Goal: Task Accomplishment & Management: Manage account settings

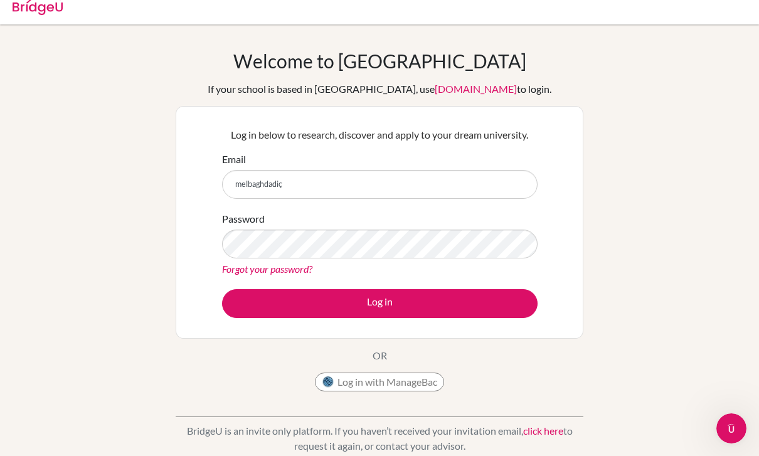
type input "melbaghdadi"
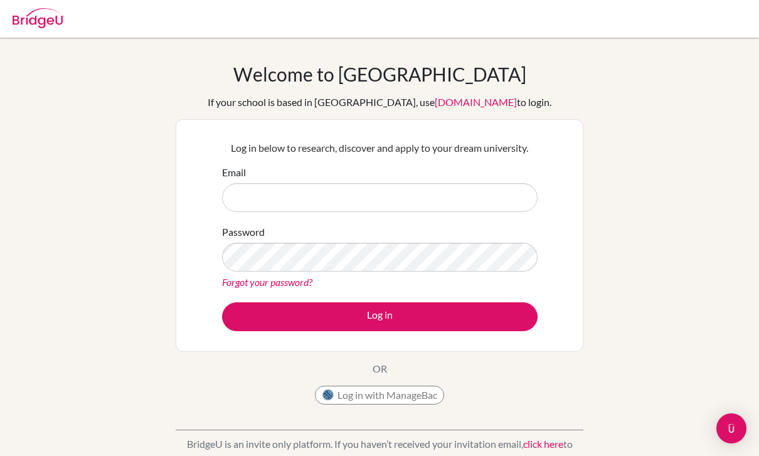
click at [435, 195] on input "Email" at bounding box center [379, 197] width 315 height 29
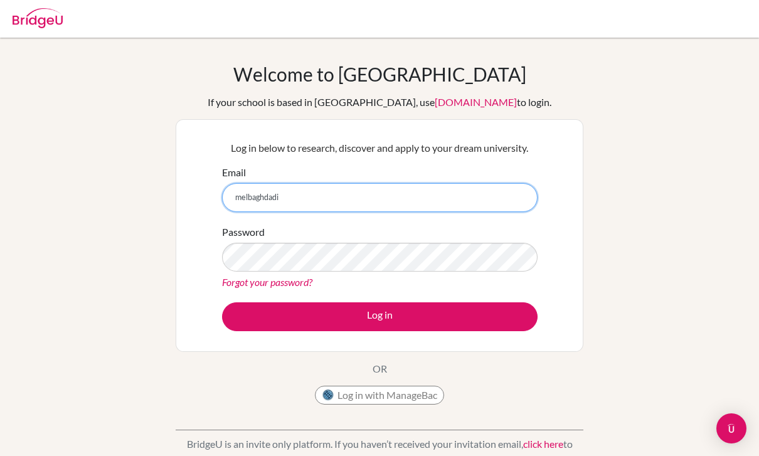
paste input "@"
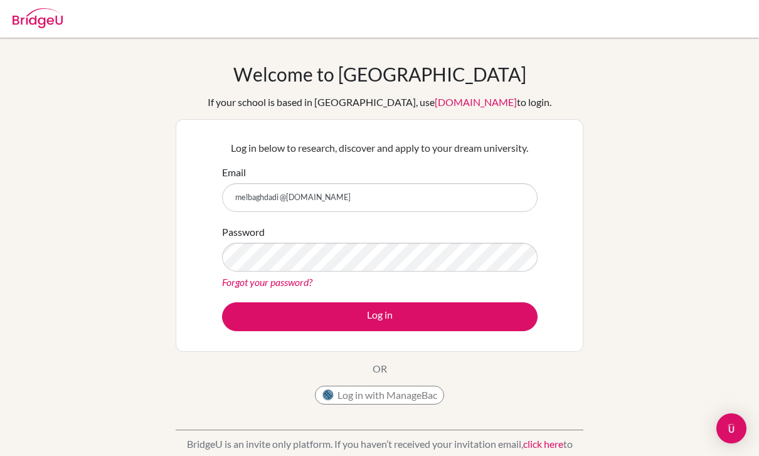
drag, startPoint x: 435, startPoint y: 195, endPoint x: -1, endPoint y: -1, distance: 477.6
click at [0, 0] on html "Your browser is not supported by BridgeU. Please use Internet Explorer 11+, or …" at bounding box center [379, 228] width 759 height 456
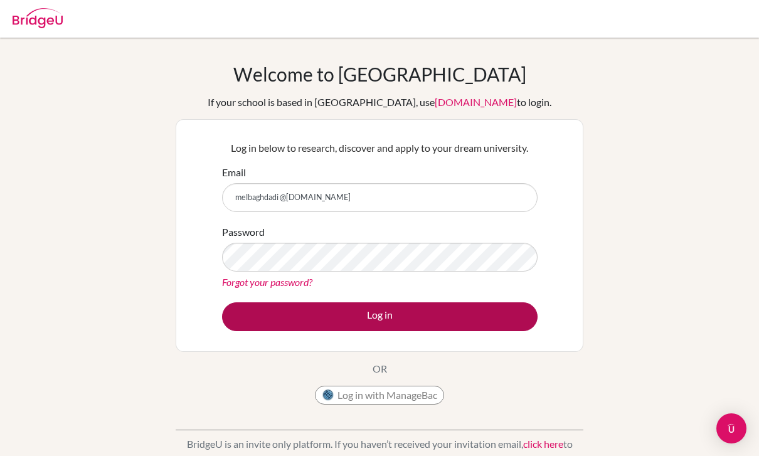
drag, startPoint x: -1, startPoint y: -1, endPoint x: 377, endPoint y: 316, distance: 493.1
click at [0, 0] on html "Your browser is not supported by BridgeU. Please use Internet Explorer 11+, or …" at bounding box center [379, 228] width 759 height 456
click at [377, 316] on button "Log in" at bounding box center [379, 316] width 315 height 29
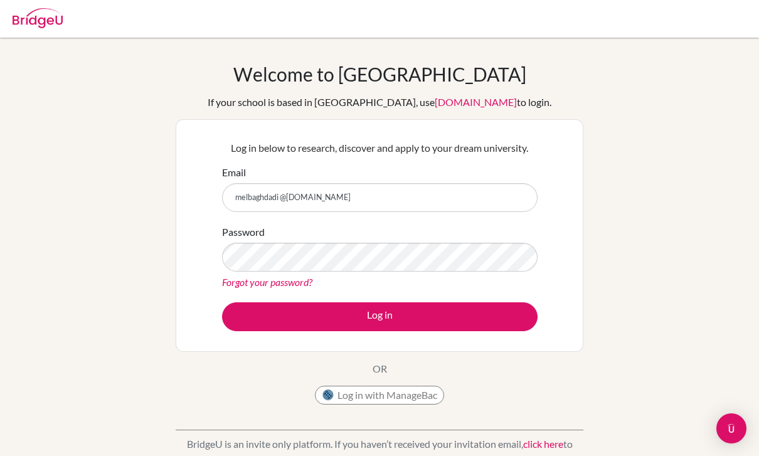
drag, startPoint x: 51, startPoint y: 0, endPoint x: -1, endPoint y: -1, distance: 52.0
click at [0, 0] on html "Your browser is not supported by BridgeU. Please use Internet Explorer 11+, or …" at bounding box center [379, 228] width 759 height 456
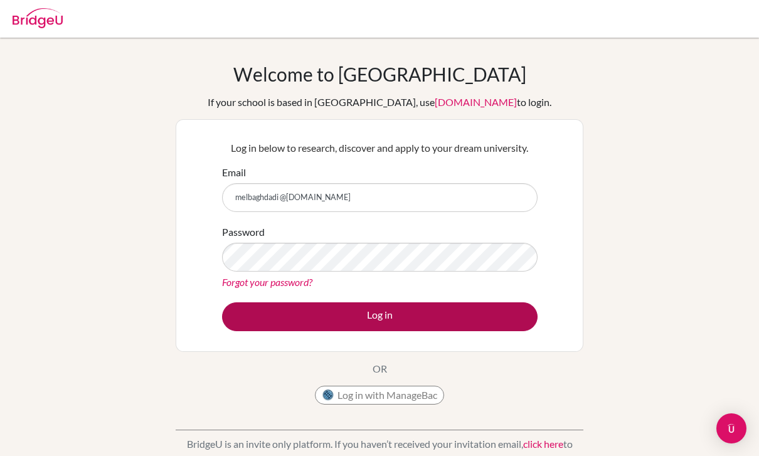
click at [427, 320] on button "Log in" at bounding box center [379, 316] width 315 height 29
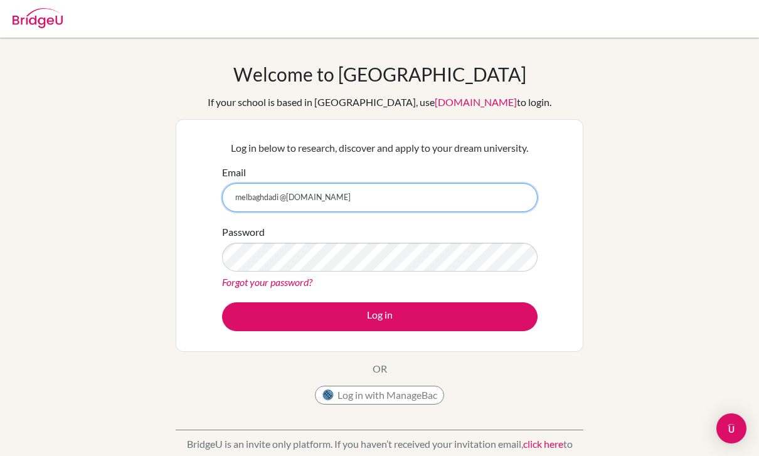
click at [281, 194] on input "melbaghdadi @cas.ac.ma" at bounding box center [379, 197] width 315 height 29
type input "[EMAIL_ADDRESS][DOMAIN_NAME]"
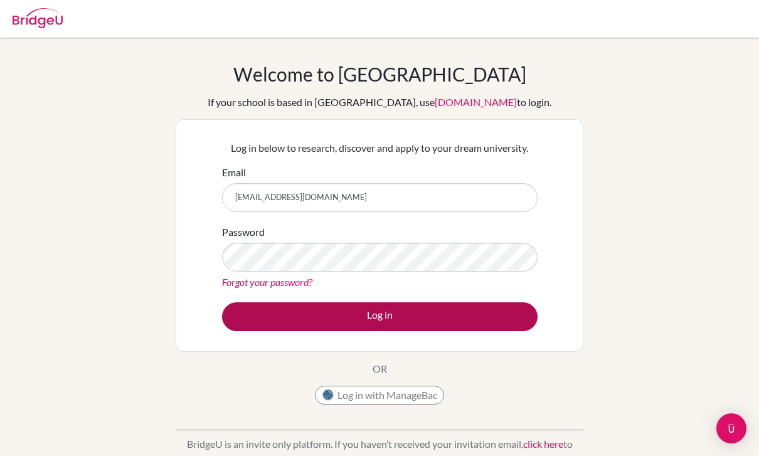
click at [299, 309] on button "Log in" at bounding box center [379, 316] width 315 height 29
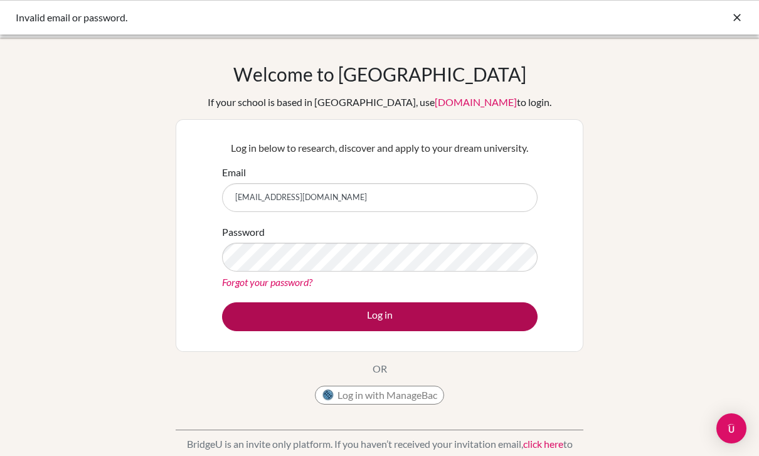
drag, startPoint x: 0, startPoint y: 0, endPoint x: 320, endPoint y: 315, distance: 449.1
click at [0, 0] on html "Invalid email or password. Your browser is not supported by BridgeU. Please use…" at bounding box center [379, 228] width 759 height 456
click at [320, 315] on button "Log in" at bounding box center [379, 316] width 315 height 29
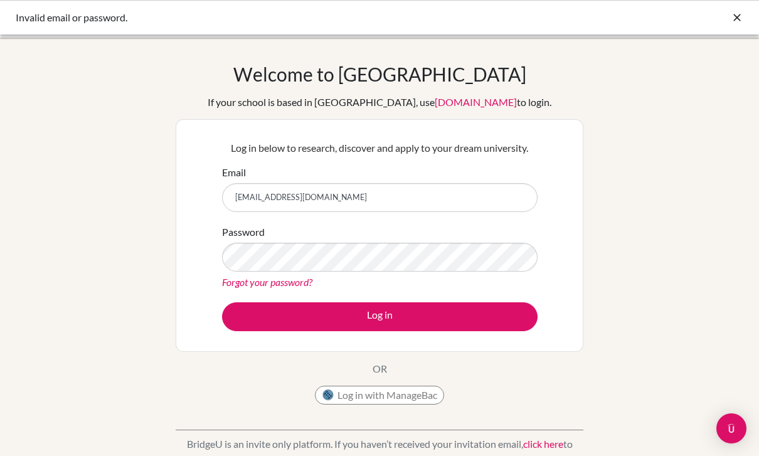
click at [379, 316] on button "Log in" at bounding box center [379, 316] width 315 height 29
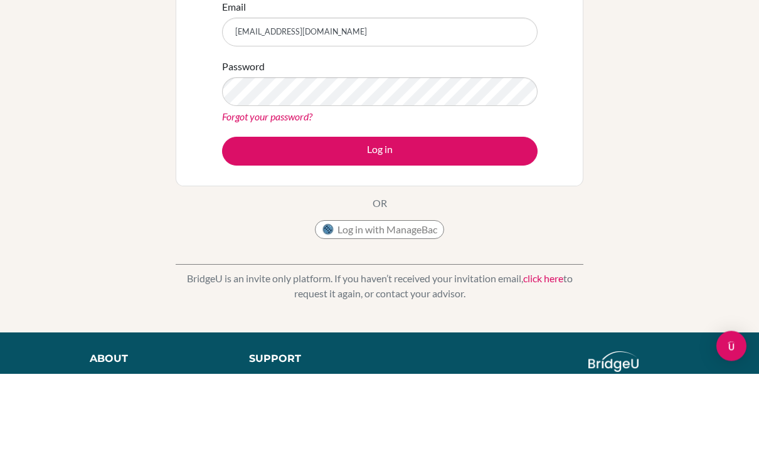
scroll to position [83, 0]
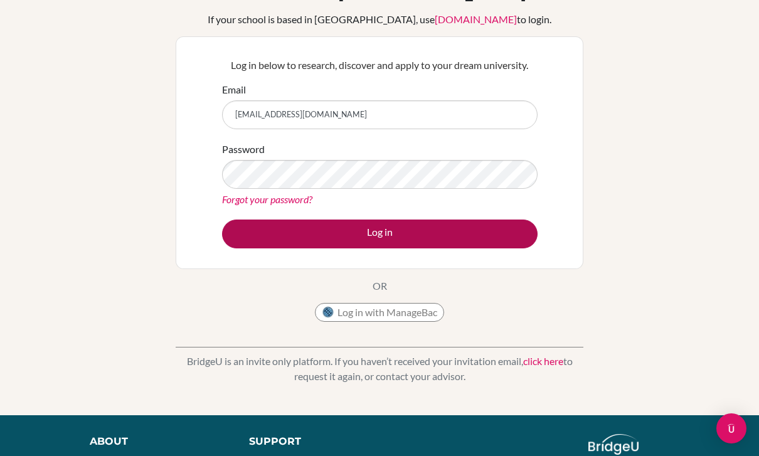
drag, startPoint x: 0, startPoint y: 0, endPoint x: 401, endPoint y: 236, distance: 465.7
click at [401, 236] on button "Log in" at bounding box center [379, 233] width 315 height 29
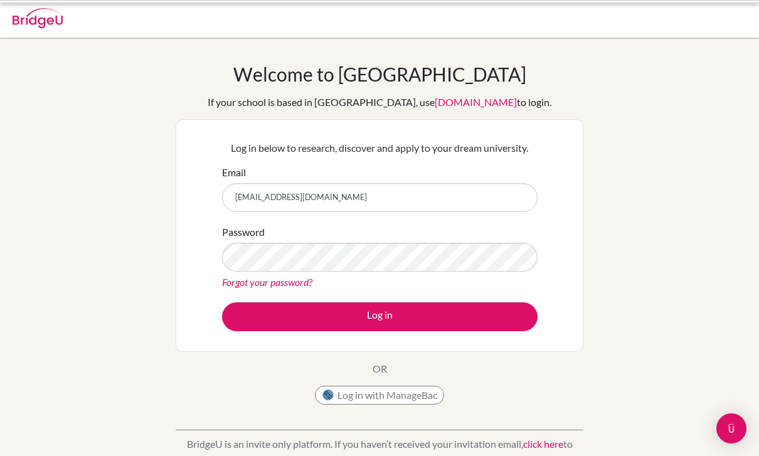
scroll to position [83, 0]
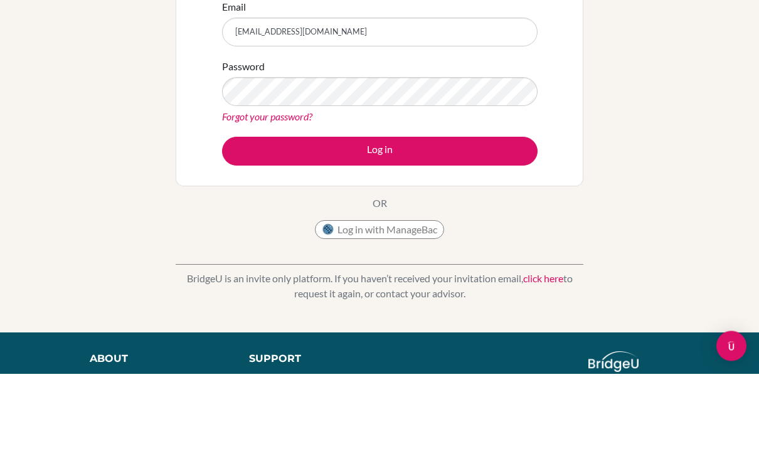
drag, startPoint x: 0, startPoint y: 0, endPoint x: -1, endPoint y: -83, distance: 83.4
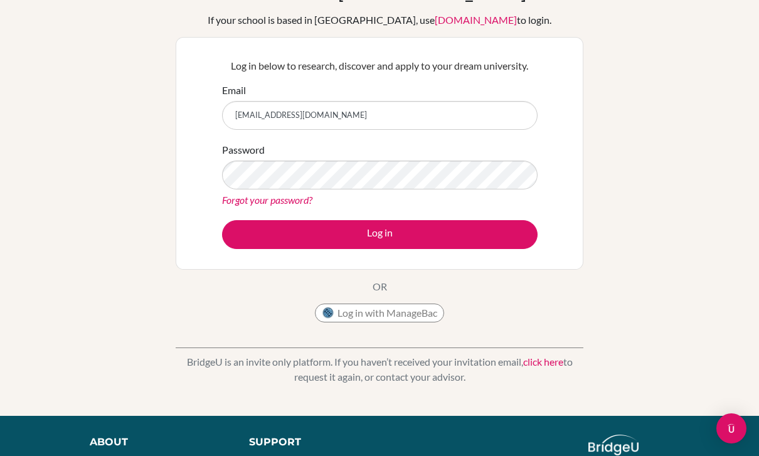
drag, startPoint x: -1, startPoint y: -83, endPoint x: 293, endPoint y: 197, distance: 405.8
click at [293, 197] on link "Forgot your password?" at bounding box center [267, 200] width 90 height 12
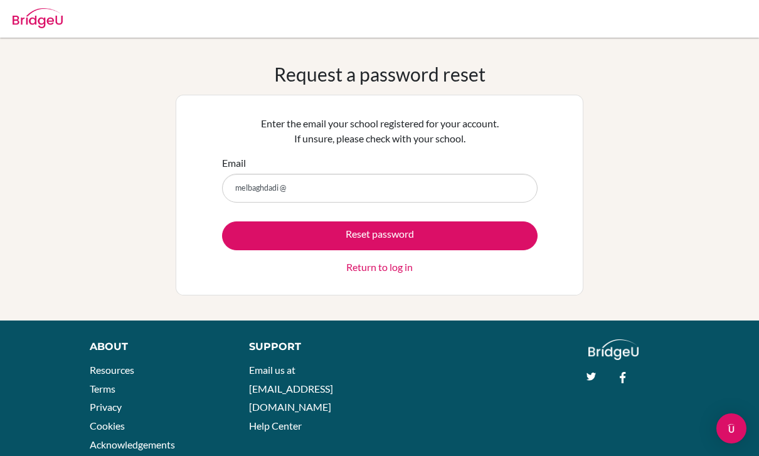
drag, startPoint x: 0, startPoint y: 0, endPoint x: 281, endPoint y: 189, distance: 338.7
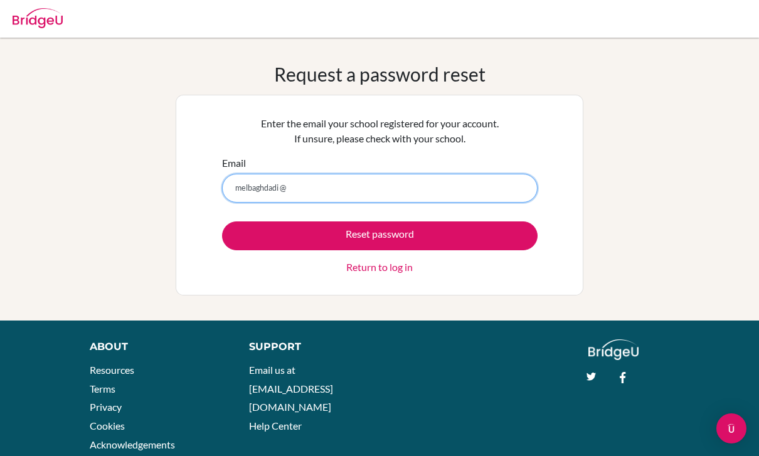
click at [281, 189] on input "melbaghdadi @" at bounding box center [379, 188] width 315 height 29
click at [296, 191] on input "melbaghdadi@" at bounding box center [379, 188] width 315 height 29
type input "[EMAIL_ADDRESS][DOMAIN_NAME]"
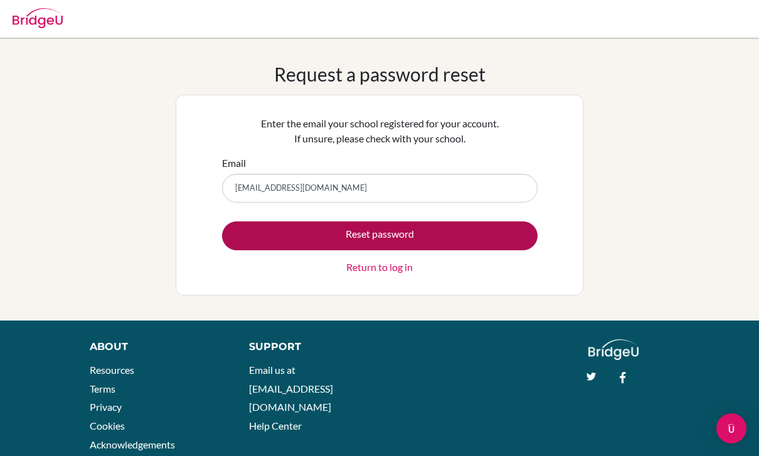
drag, startPoint x: 296, startPoint y: 191, endPoint x: 351, endPoint y: 238, distance: 72.1
click at [0, 0] on html "Your browser is not supported by BridgeU. Please use Internet Explorer 11+, or …" at bounding box center [379, 228] width 759 height 456
click at [351, 238] on button "Reset password" at bounding box center [379, 235] width 315 height 29
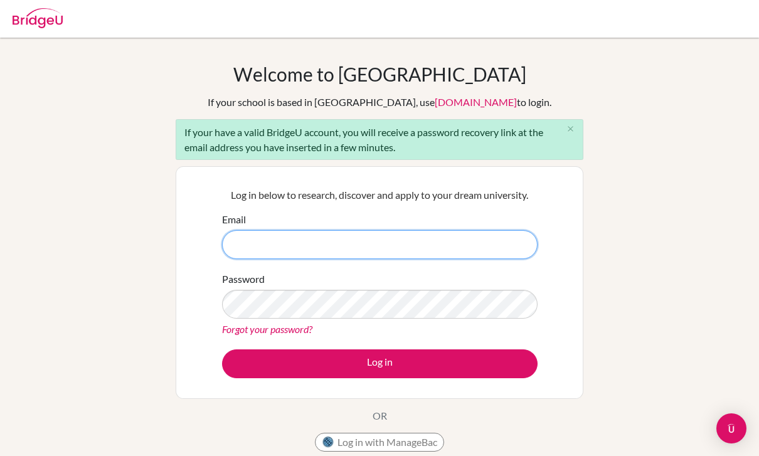
type input "melbaghdadi@cas.ac.ma"
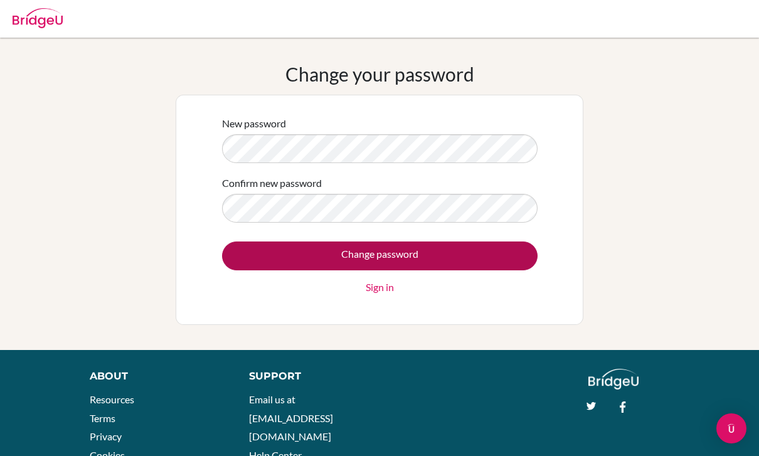
click at [460, 258] on input "Change password" at bounding box center [379, 255] width 315 height 29
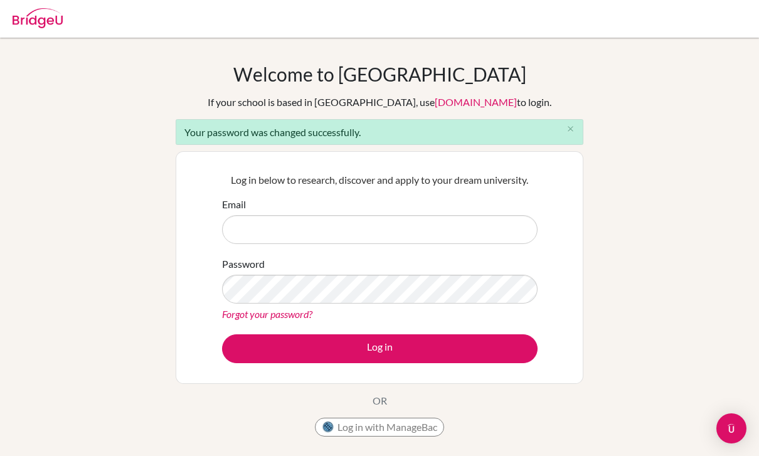
scroll to position [115, 0]
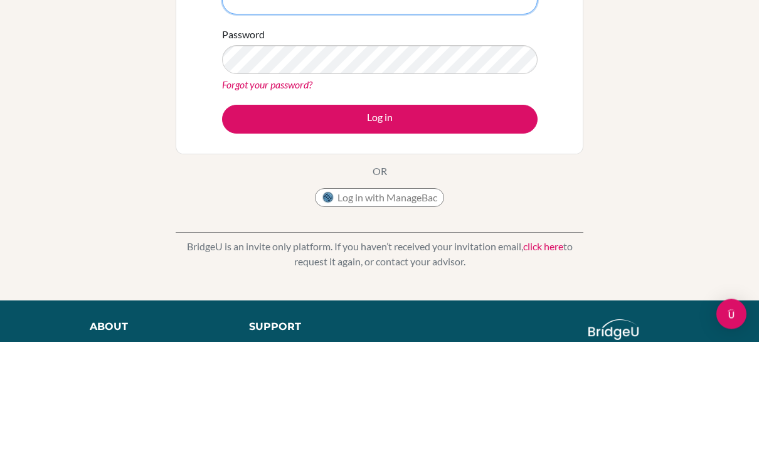
type input "_XY5zsUVCjb1yWcwvNKM"
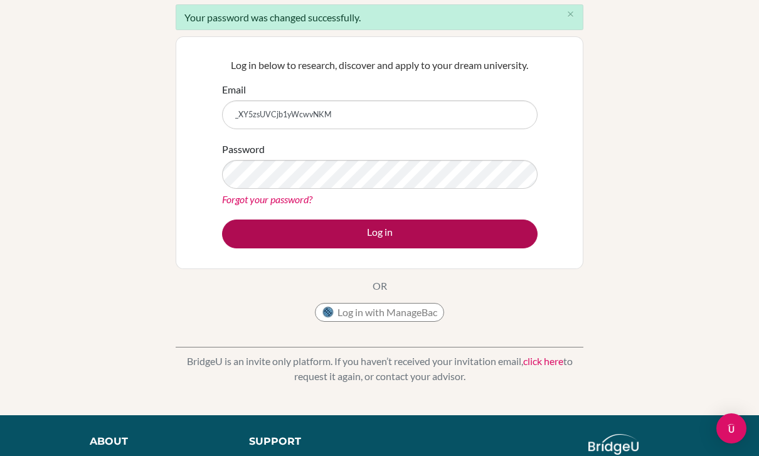
click at [469, 238] on button "Log in" at bounding box center [379, 233] width 315 height 29
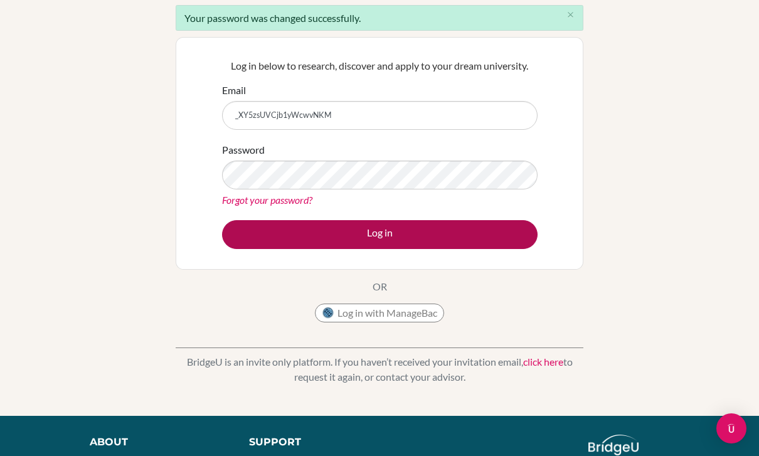
click at [462, 232] on button "Log in" at bounding box center [379, 234] width 315 height 29
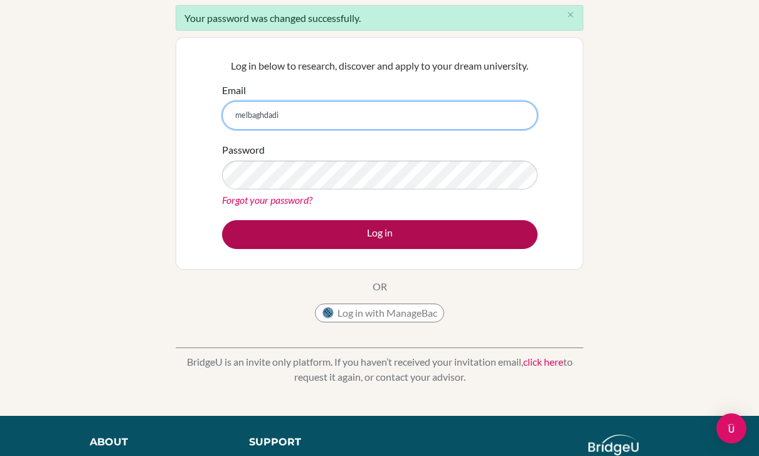
paste input "@"
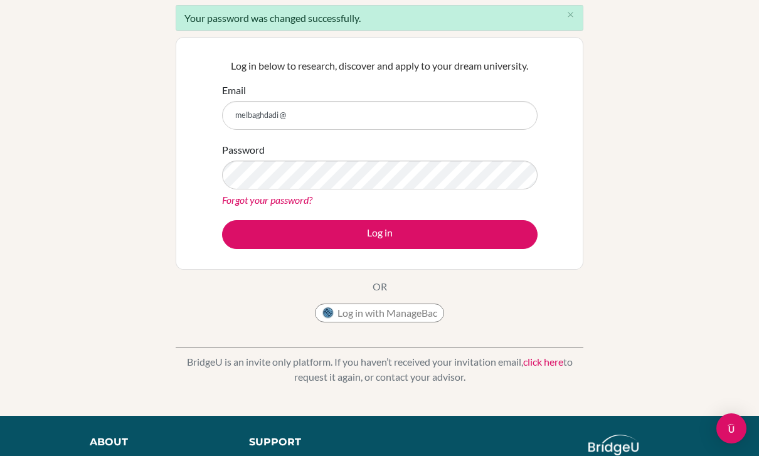
drag, startPoint x: 462, startPoint y: 232, endPoint x: 282, endPoint y: 115, distance: 215.3
click at [0, 0] on html "Your browser is not supported by [PERSON_NAME]. Please use Internet Explorer 11…" at bounding box center [379, 114] width 759 height 456
click at [282, 115] on input "melbaghdadi @" at bounding box center [379, 115] width 315 height 29
drag, startPoint x: 282, startPoint y: 115, endPoint x: 291, endPoint y: 118, distance: 9.9
click at [291, 118] on input "melbaghdadi@" at bounding box center [379, 115] width 315 height 29
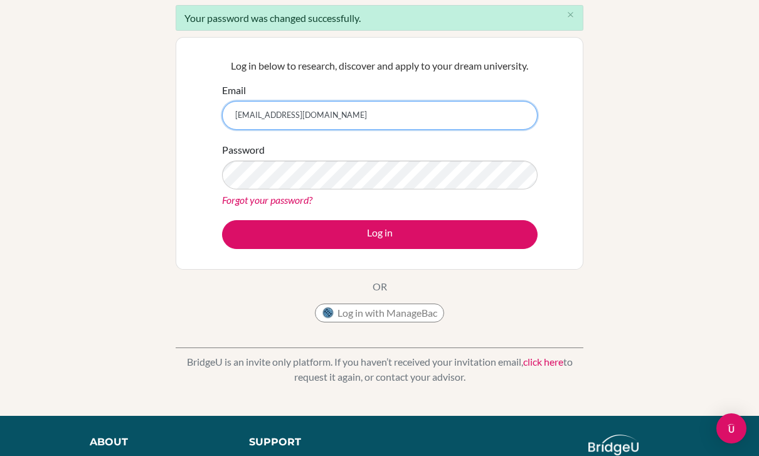
type input "[EMAIL_ADDRESS][DOMAIN_NAME]"
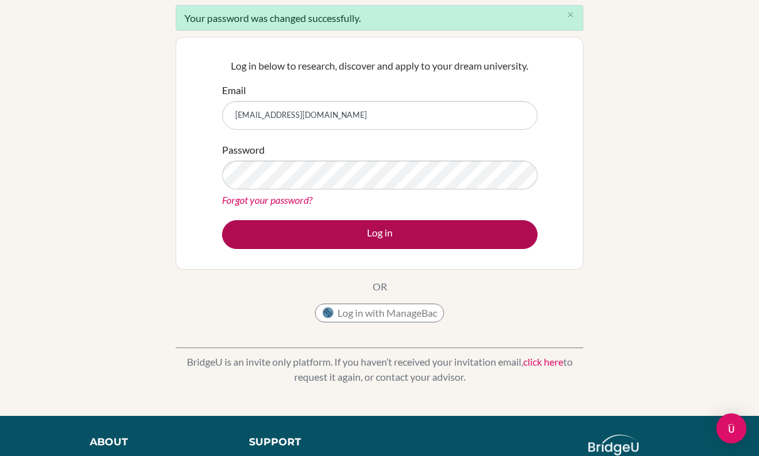
drag, startPoint x: 291, startPoint y: 118, endPoint x: 358, endPoint y: 231, distance: 131.8
click at [0, 0] on html "Your browser is not supported by [PERSON_NAME]. Please use Internet Explorer 11…" at bounding box center [379, 114] width 759 height 456
click at [358, 231] on button "Log in" at bounding box center [379, 234] width 315 height 29
